Goal: Task Accomplishment & Management: Manage account settings

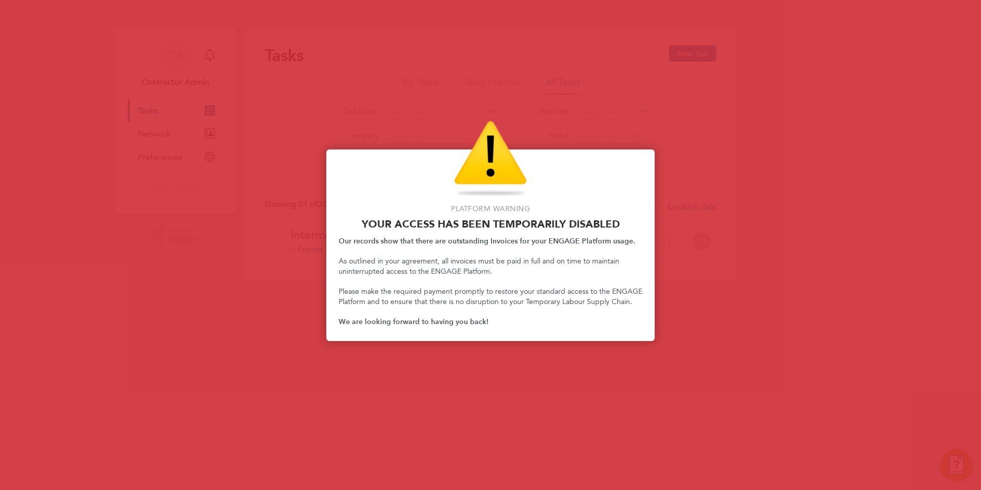
click at [438, 236] on div "Platform Warning YOUR ACCESS HAS BEEN TEMPORARILY DISABLED Our records show tha…" at bounding box center [490, 245] width 328 height 192
